Goal: Find specific page/section: Find specific page/section

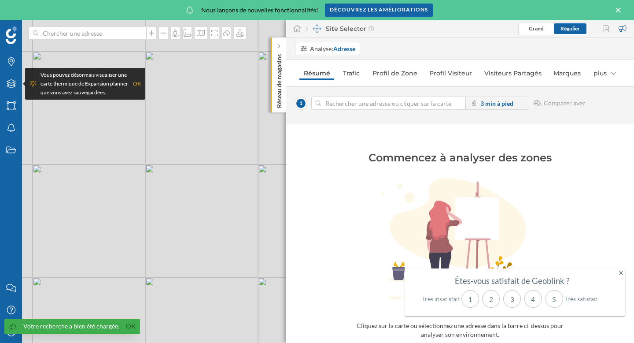
click at [337, 74] on nav "Résumé Trafic Profil de Zone Profil Visiteur Visiteurs Partagés Marques plus" at bounding box center [460, 73] width 330 height 18
click at [355, 74] on link "Trafic" at bounding box center [351, 73] width 25 height 14
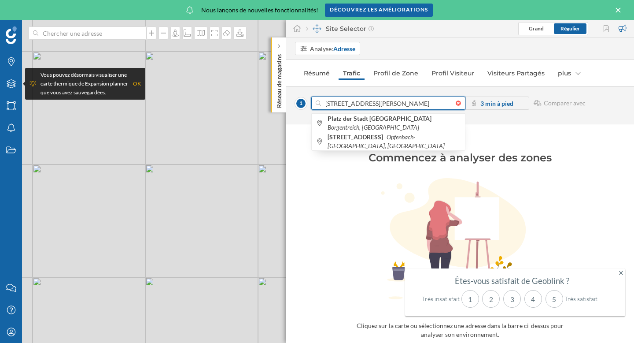
drag, startPoint x: 340, startPoint y: 104, endPoint x: 285, endPoint y: 104, distance: 54.6
click at [286, 104] on div "Réseau de magasins Site Selector Grand Régulier Analyse: Adresse Résumé Trafic …" at bounding box center [460, 181] width 348 height 323
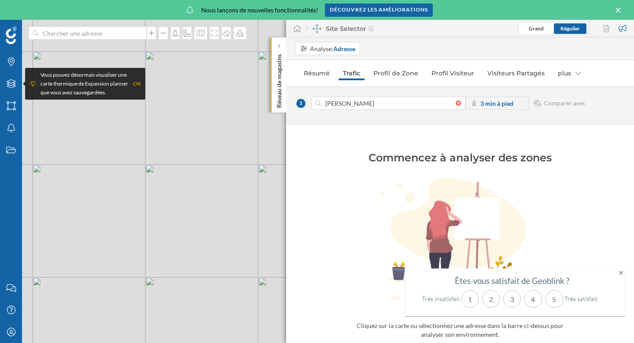
click at [372, 93] on div "1 jules lefebvre 3 min à pied Comparer avec" at bounding box center [460, 105] width 348 height 38
click at [352, 100] on input "jules lefebvre" at bounding box center [388, 102] width 135 height 13
click at [352, 101] on input "jules lefebvre" at bounding box center [388, 102] width 135 height 13
type input "j"
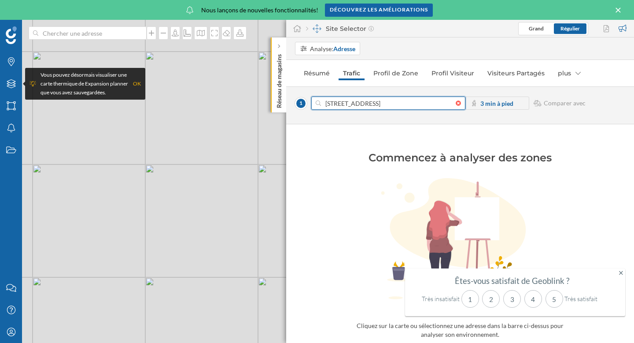
type input "4 rue jules"
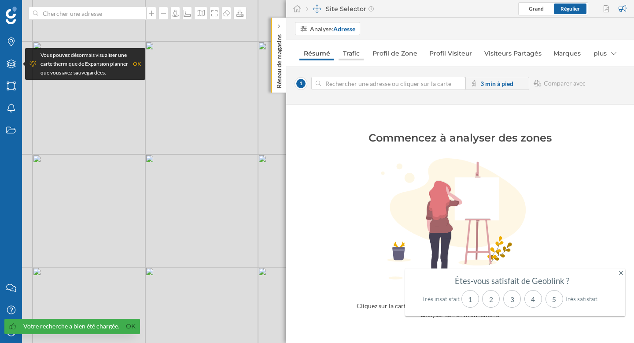
click at [349, 57] on link "Trafic" at bounding box center [351, 53] width 25 height 14
type input "[STREET_ADDRESS][PERSON_NAME]"
click at [559, 78] on div "[STREET_ADDRESS][PERSON_NAME] 3 min à pied Comparer avec" at bounding box center [460, 83] width 330 height 13
click at [558, 88] on div "[STREET_ADDRESS][PERSON_NAME] 3 min à pied Comparer avec" at bounding box center [460, 83] width 330 height 13
click at [504, 83] on strong "3 min à pied" at bounding box center [497, 83] width 33 height 7
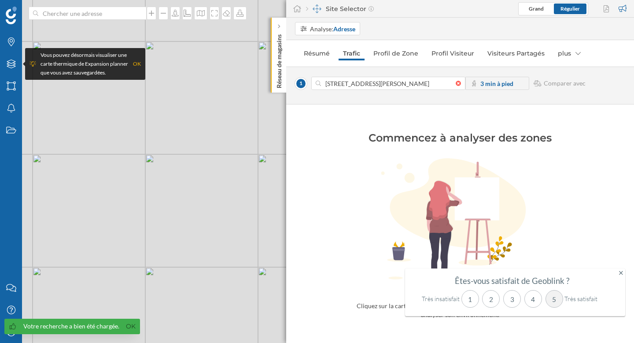
click at [551, 301] on div "5" at bounding box center [555, 299] width 18 height 18
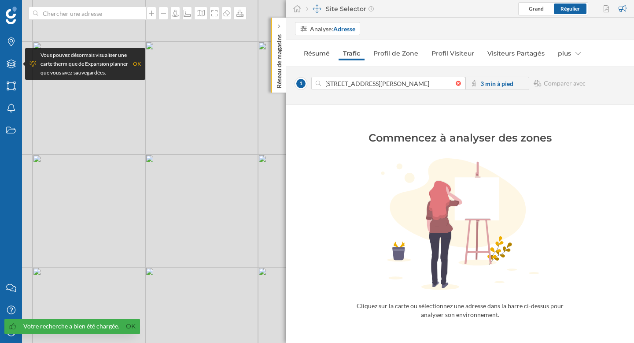
click at [586, 296] on div "Commencez à analyser des zones Cliquez sur la carte ou sélectionnez une adresse…" at bounding box center [460, 211] width 348 height 215
click at [346, 29] on strong "Adresse" at bounding box center [344, 28] width 22 height 7
click at [331, 47] on div "Adresse" at bounding box center [328, 46] width 56 height 9
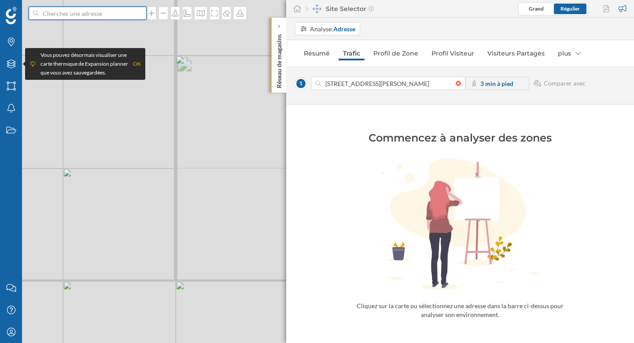
click at [66, 9] on input at bounding box center [87, 13] width 99 height 13
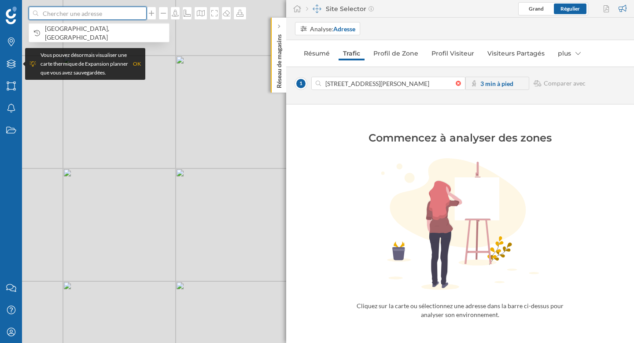
paste input "[STREET_ADDRESS][PERSON_NAME]"
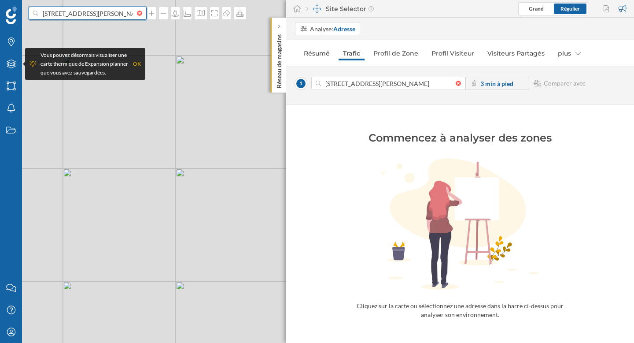
scroll to position [0, 4]
type input "[STREET_ADDRESS][PERSON_NAME]"
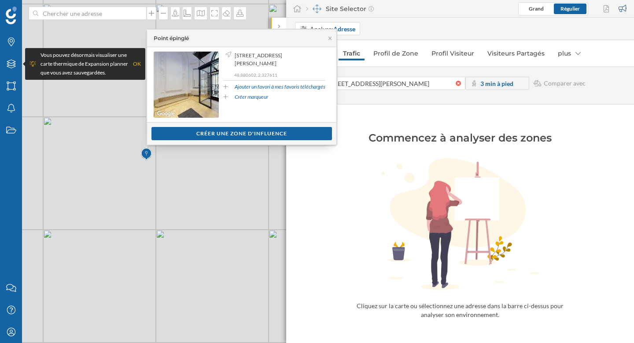
click at [138, 64] on div "OK" at bounding box center [137, 63] width 8 height 9
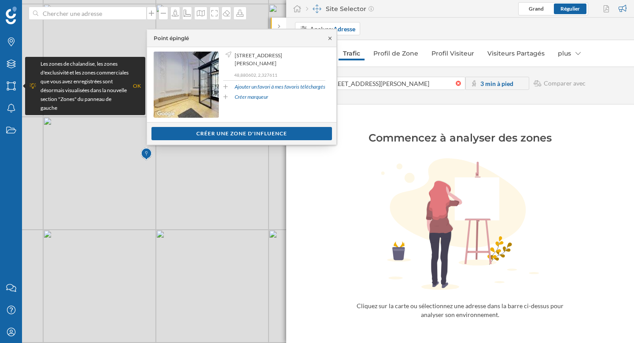
click at [333, 40] on icon at bounding box center [330, 38] width 7 height 5
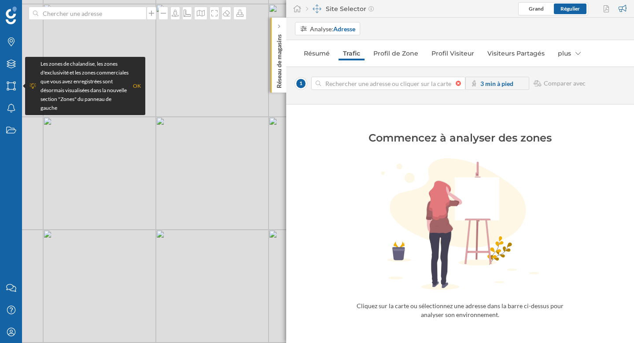
click at [456, 84] on div at bounding box center [461, 83] width 10 height 5
click at [456, 84] on input at bounding box center [388, 83] width 135 height 13
click at [136, 166] on div "© Mapbox © OpenStreetMap Improve this map" at bounding box center [317, 171] width 634 height 343
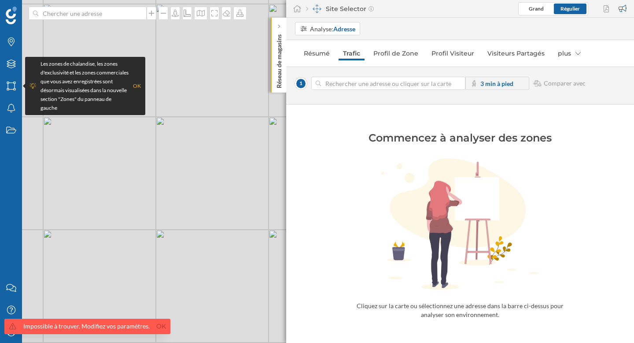
click at [136, 166] on div "© Mapbox © OpenStreetMap Improve this map" at bounding box center [317, 171] width 634 height 343
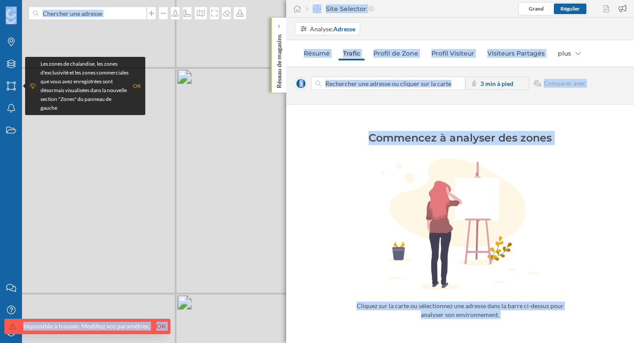
click at [136, 166] on div "© Mapbox © OpenStreetMap Improve this map" at bounding box center [317, 171] width 634 height 343
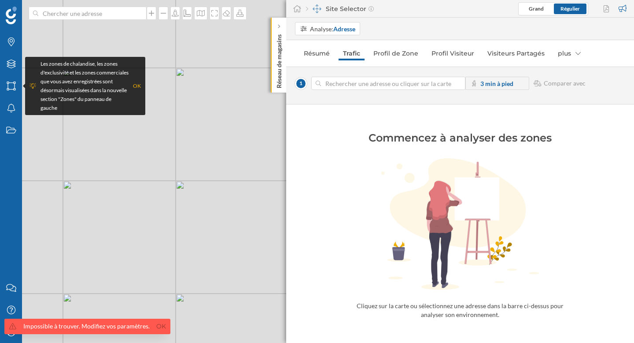
click at [138, 90] on div "Les zones de chalandise, les zones d'exclusivité et les zones commerciales que …" at bounding box center [85, 85] width 111 height 53
click at [138, 87] on div "OK" at bounding box center [137, 85] width 8 height 9
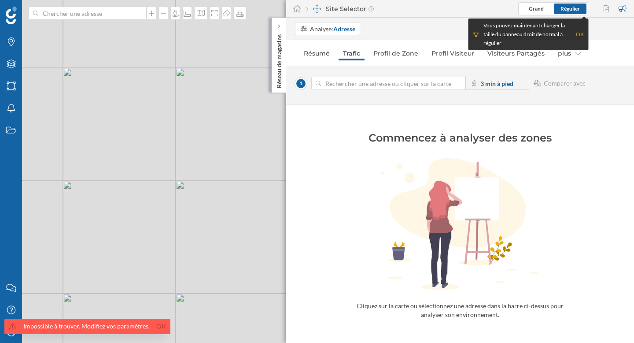
click at [144, 162] on div "© Mapbox © OpenStreetMap Improve this map" at bounding box center [317, 171] width 634 height 343
